Goal: Task Accomplishment & Management: Use online tool/utility

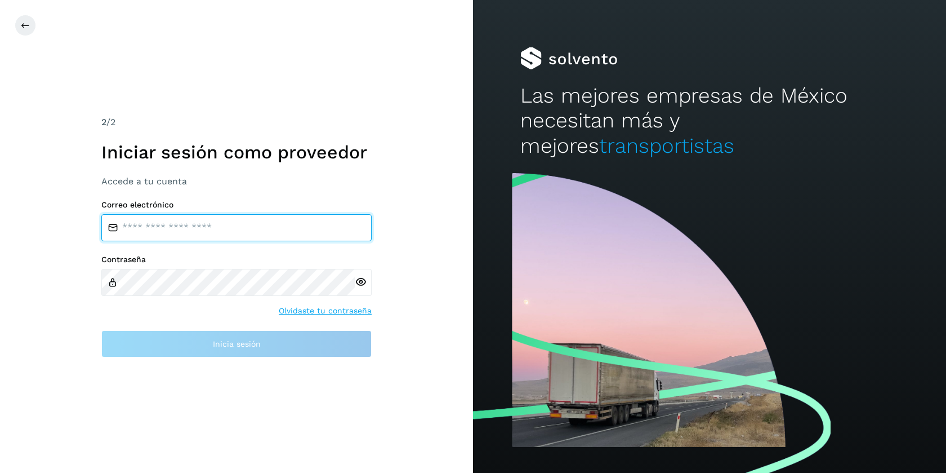
type input "**********"
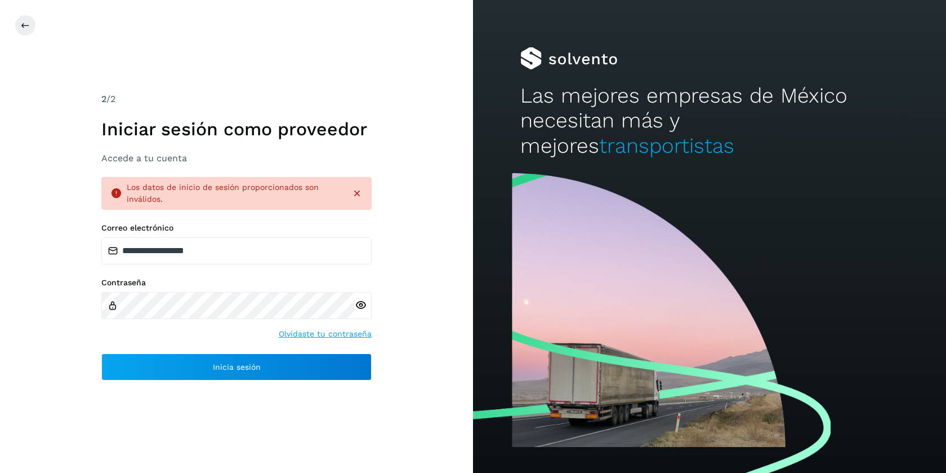
click at [362, 305] on icon at bounding box center [361, 305] width 12 height 12
click at [78, 301] on div "**********" at bounding box center [236, 236] width 473 height 473
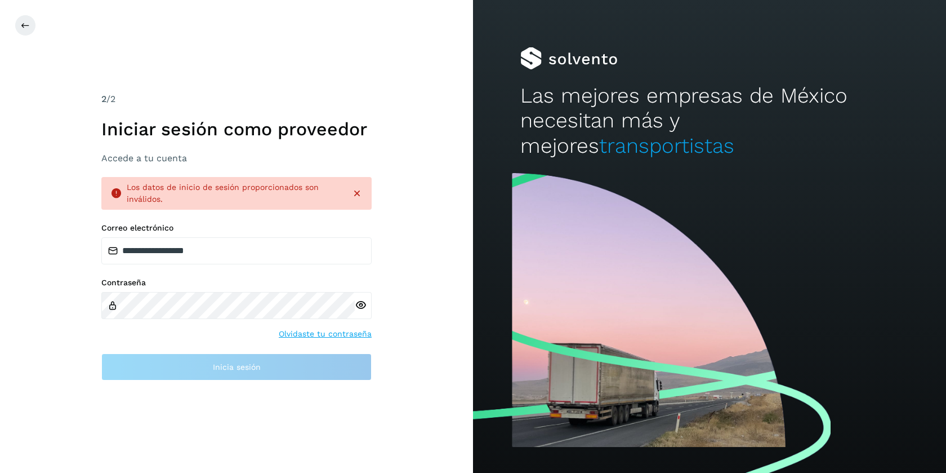
click at [362, 302] on icon at bounding box center [361, 305] width 12 height 12
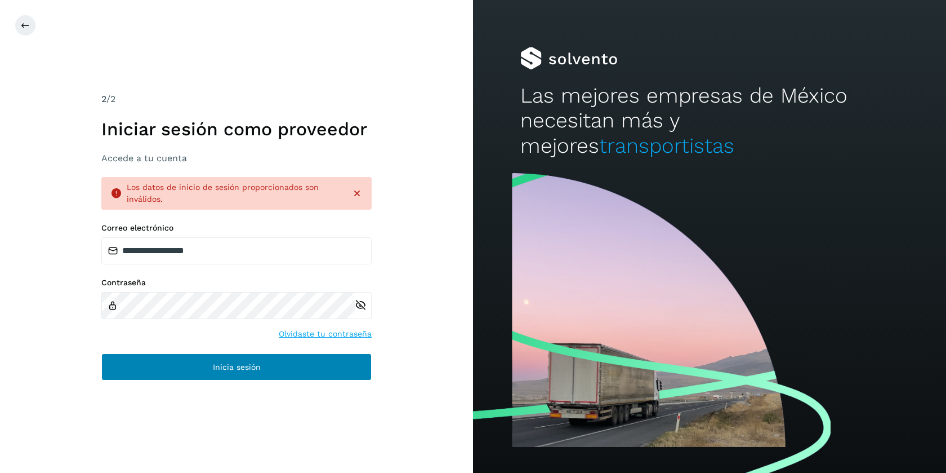
click at [173, 367] on button "Inicia sesión" at bounding box center [236, 366] width 270 height 27
click at [182, 368] on button "Inicia sesión" at bounding box center [236, 366] width 270 height 27
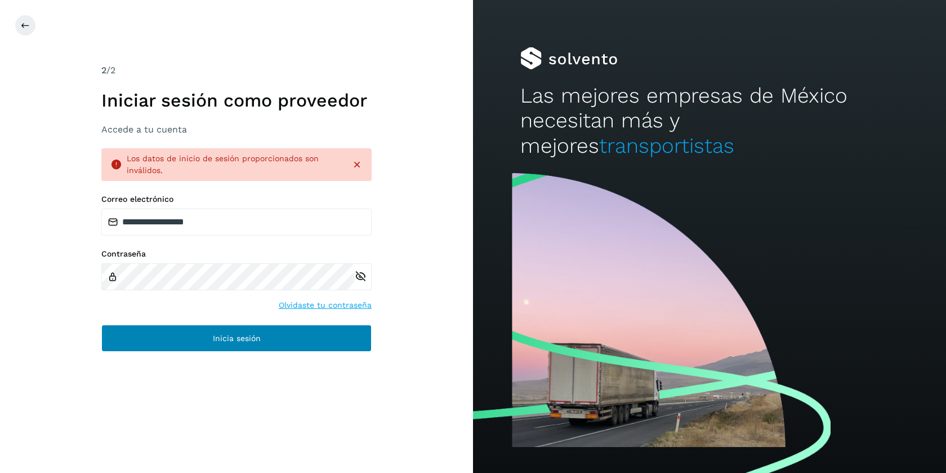
click at [179, 335] on button "Inicia sesión" at bounding box center [236, 337] width 270 height 27
click at [190, 337] on button "Inicia sesión" at bounding box center [236, 337] width 270 height 27
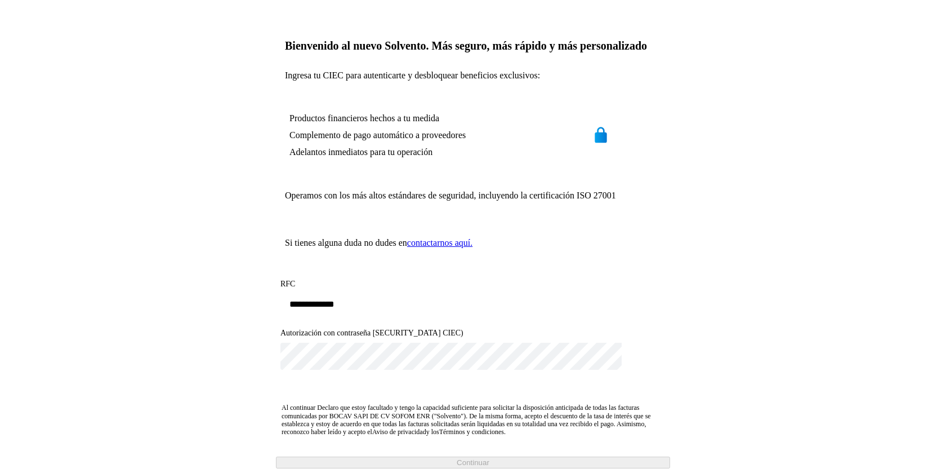
scroll to position [114, 0]
click at [622, 357] on icon at bounding box center [622, 357] width 0 height 0
click at [483, 459] on span "Continuar" at bounding box center [473, 463] width 33 height 8
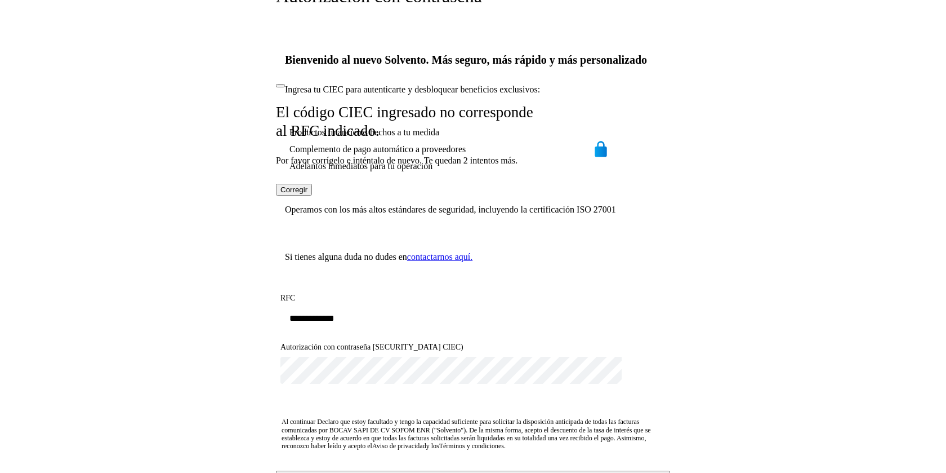
click at [281, 86] on icon at bounding box center [281, 86] width 0 height 0
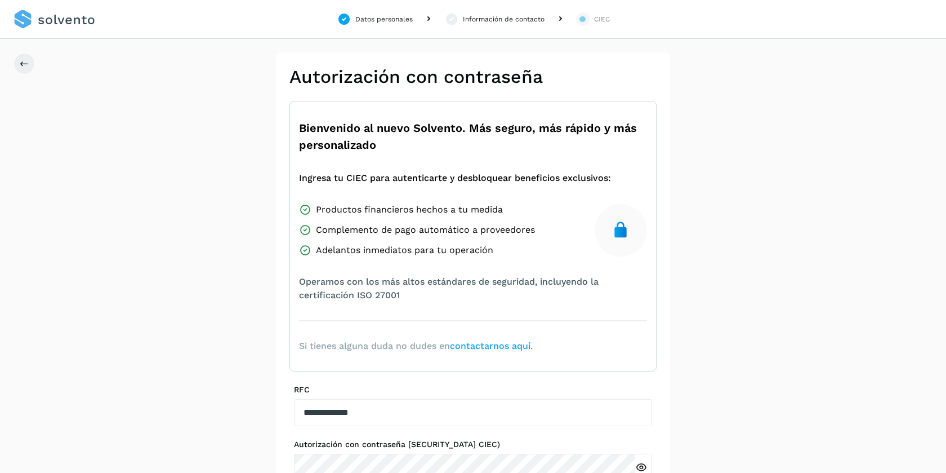
scroll to position [114, 0]
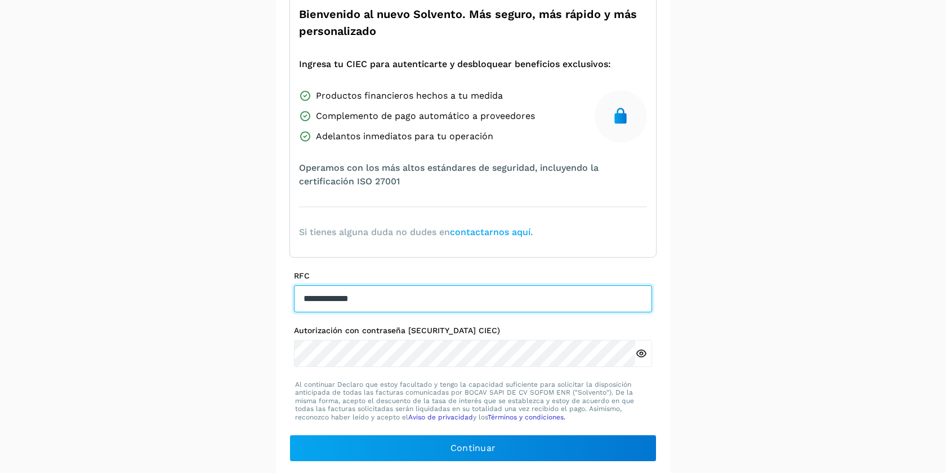
click at [324, 297] on input "**********" at bounding box center [473, 298] width 358 height 27
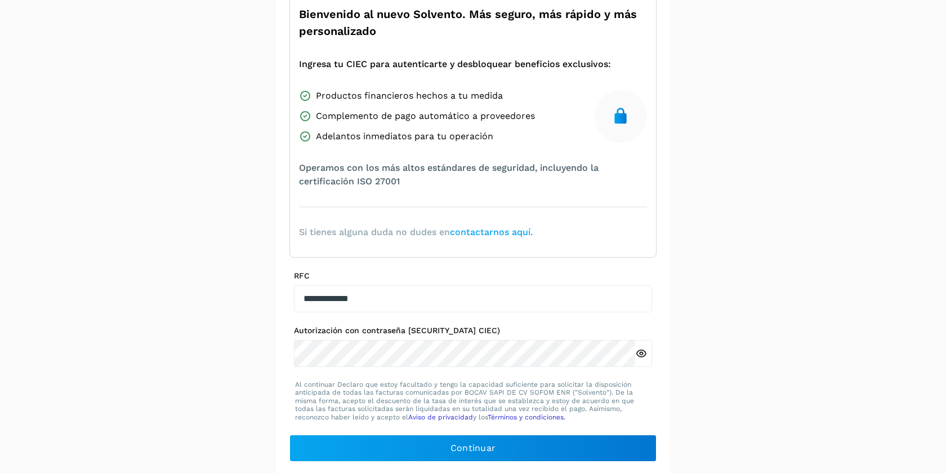
click at [639, 353] on icon at bounding box center [641, 354] width 12 height 12
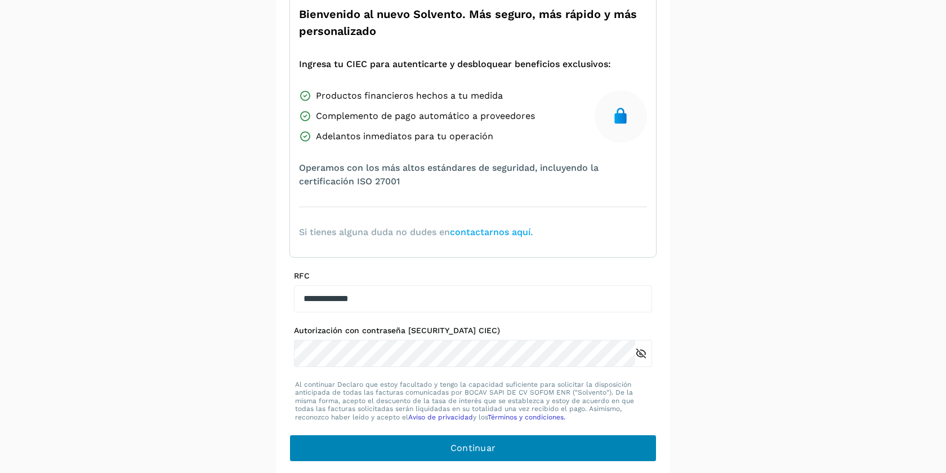
click at [423, 447] on button "Continuar" at bounding box center [473, 447] width 367 height 27
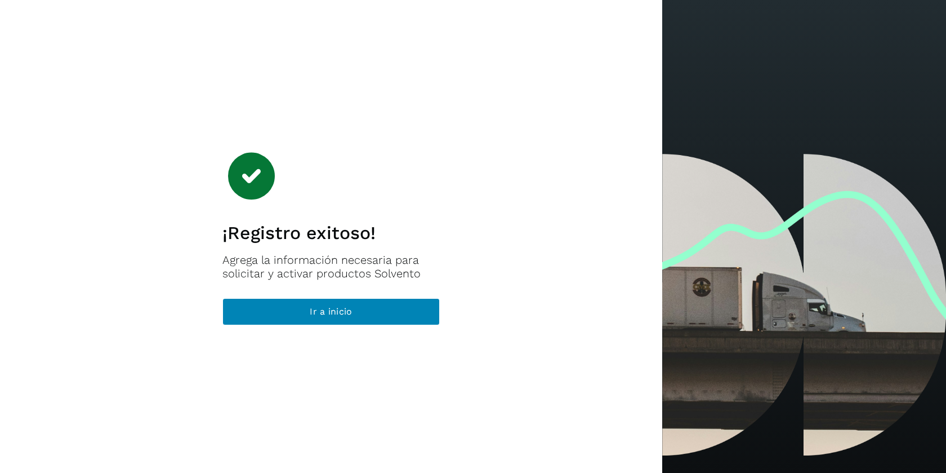
click at [356, 311] on button "Ir a inicio" at bounding box center [331, 311] width 217 height 27
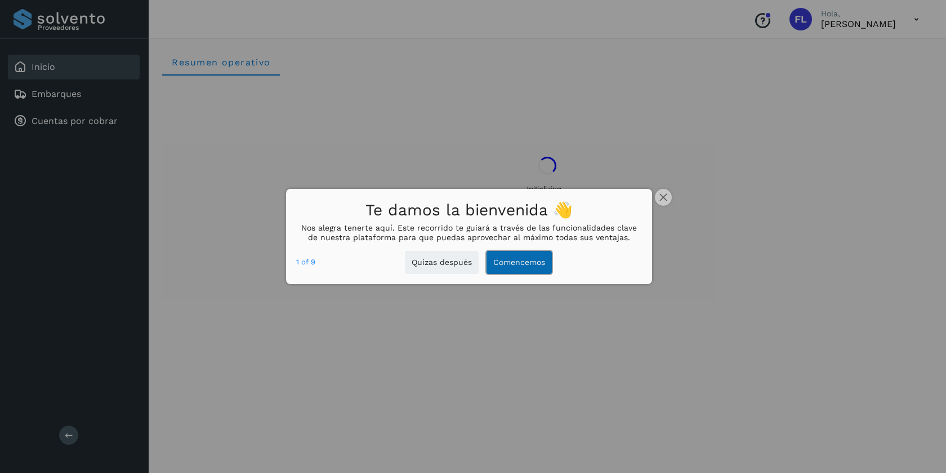
click at [511, 262] on button "Comencemos" at bounding box center [519, 262] width 65 height 23
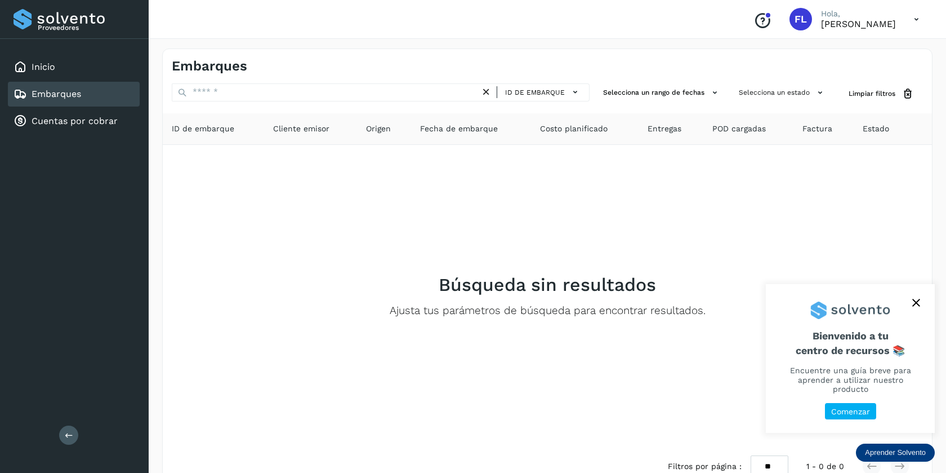
click at [917, 306] on icon "close," at bounding box center [916, 302] width 7 height 7
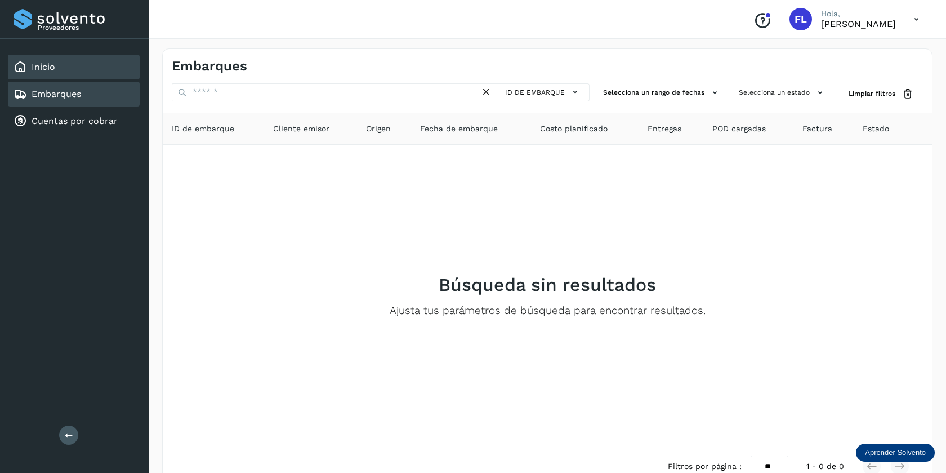
click at [32, 66] on link "Inicio" at bounding box center [44, 66] width 24 height 11
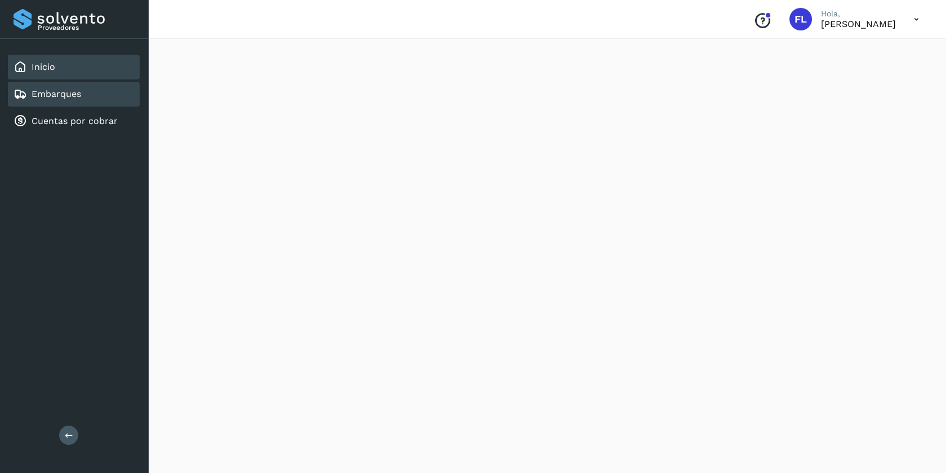
scroll to position [962, 0]
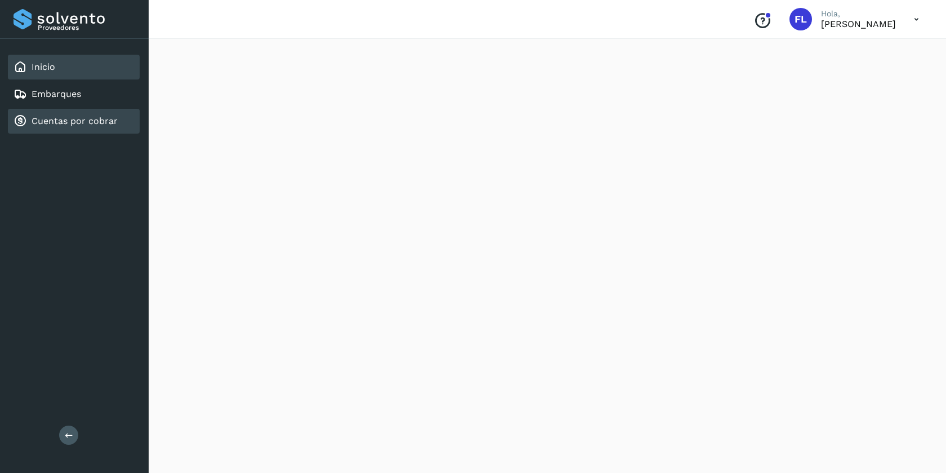
click at [66, 122] on link "Cuentas por cobrar" at bounding box center [75, 120] width 86 height 11
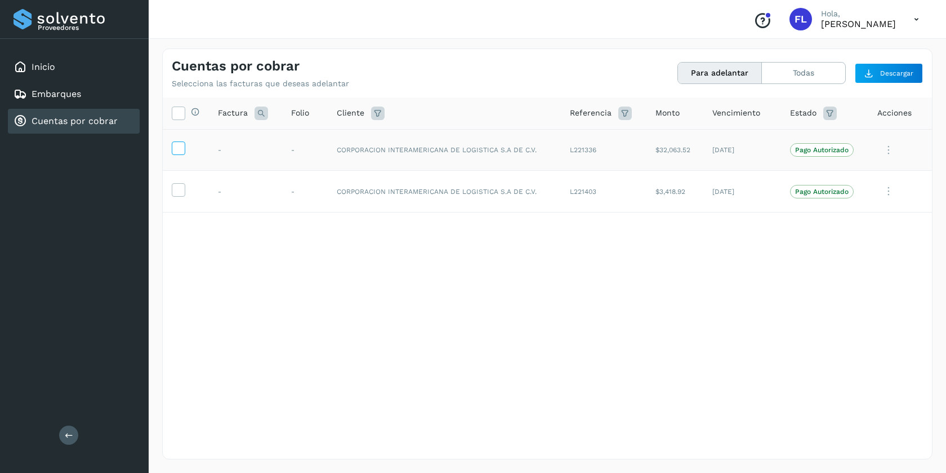
click at [177, 148] on icon at bounding box center [178, 147] width 12 height 12
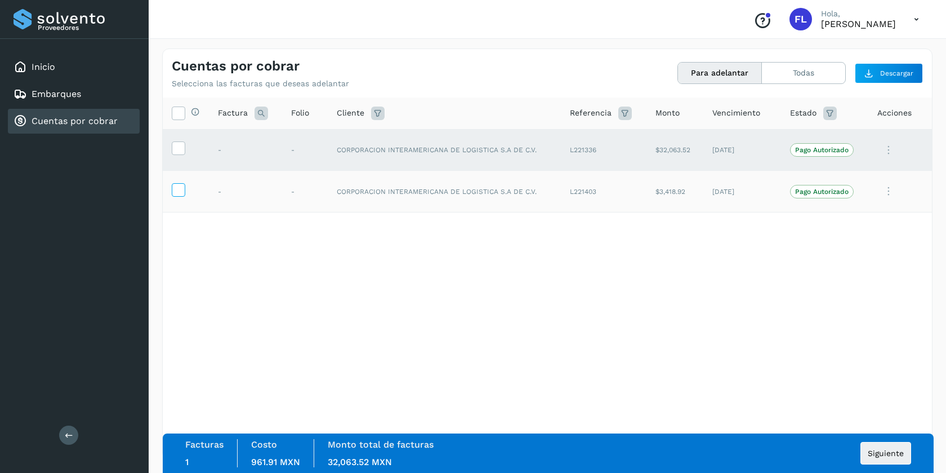
click at [178, 191] on icon at bounding box center [178, 189] width 12 height 12
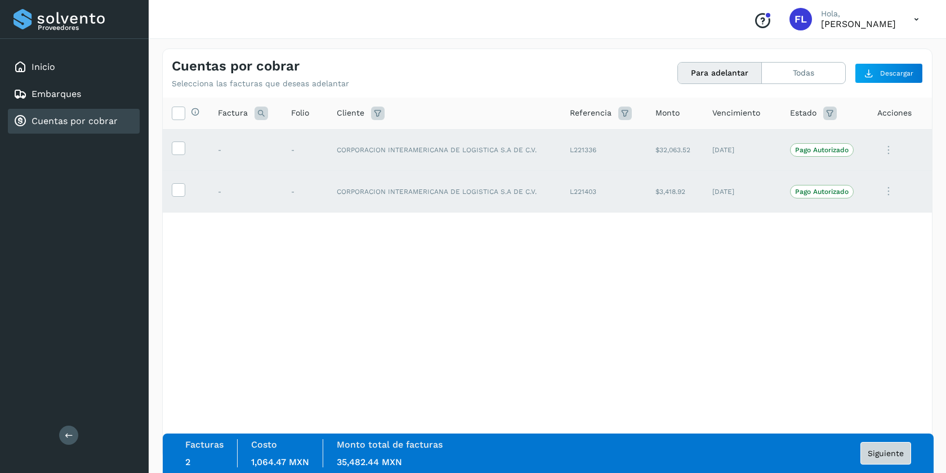
click at [890, 456] on span "Siguiente" at bounding box center [886, 453] width 36 height 8
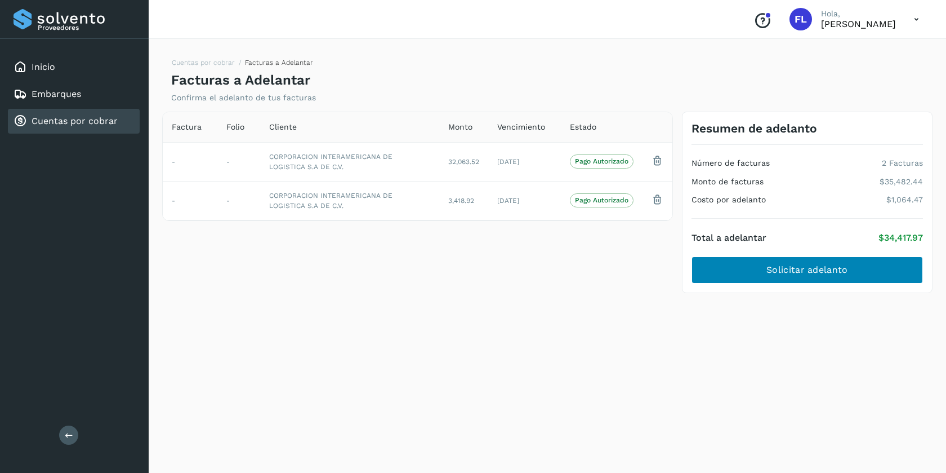
click at [753, 267] on button "Solicitar adelanto" at bounding box center [808, 269] width 232 height 27
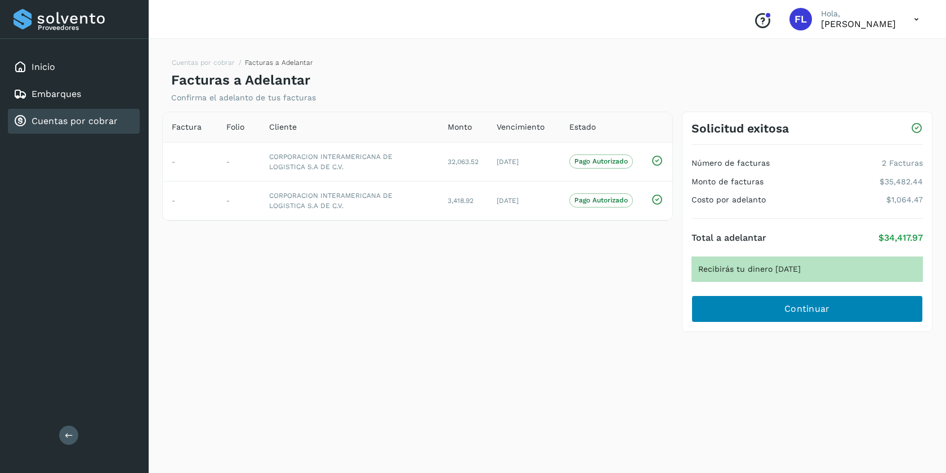
click at [777, 310] on button "Continuar" at bounding box center [808, 308] width 232 height 27
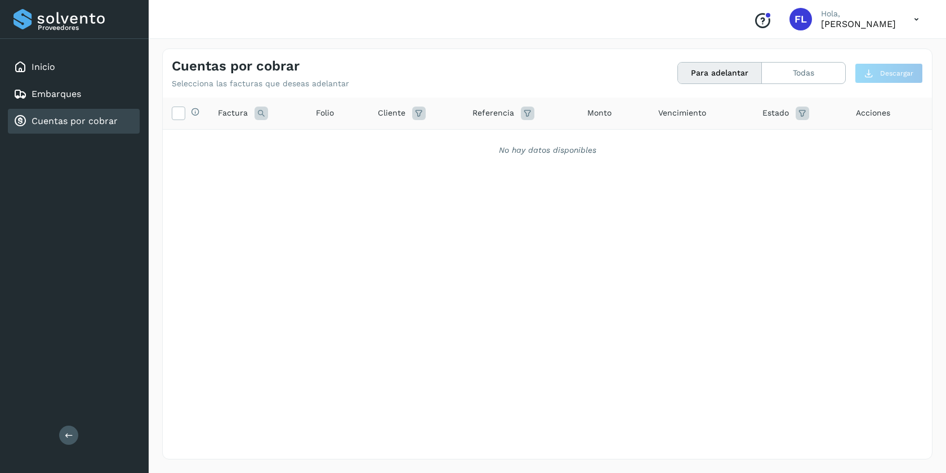
click at [915, 19] on icon at bounding box center [916, 19] width 23 height 23
click at [836, 52] on div "Cerrar sesión" at bounding box center [861, 50] width 134 height 21
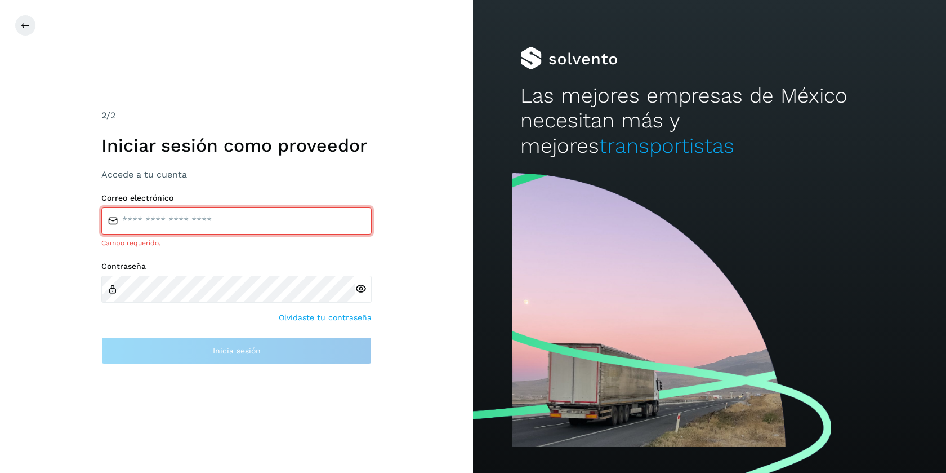
type input "**********"
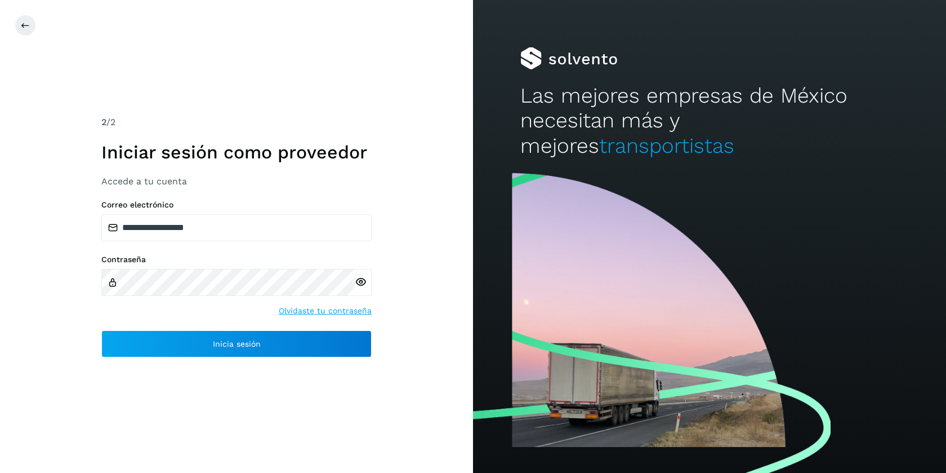
click at [360, 278] on icon at bounding box center [361, 282] width 12 height 12
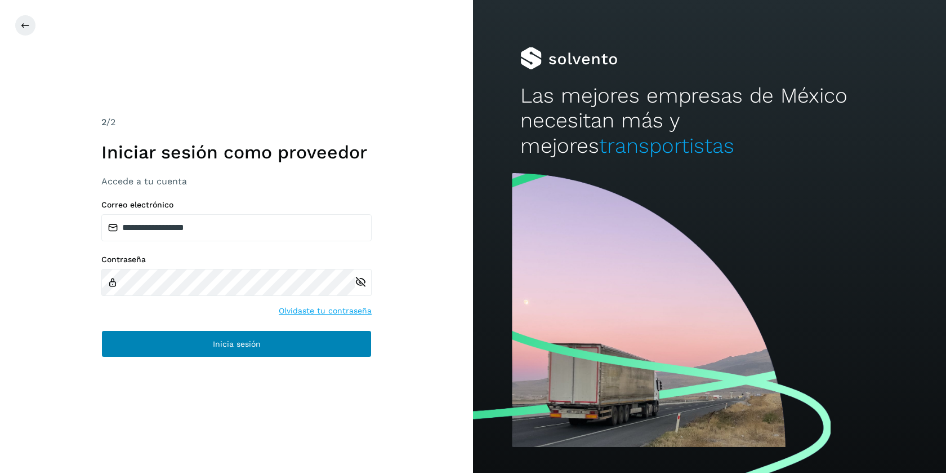
click at [224, 347] on span "Inicia sesión" at bounding box center [237, 344] width 48 height 8
